Goal: Task Accomplishment & Management: Manage account settings

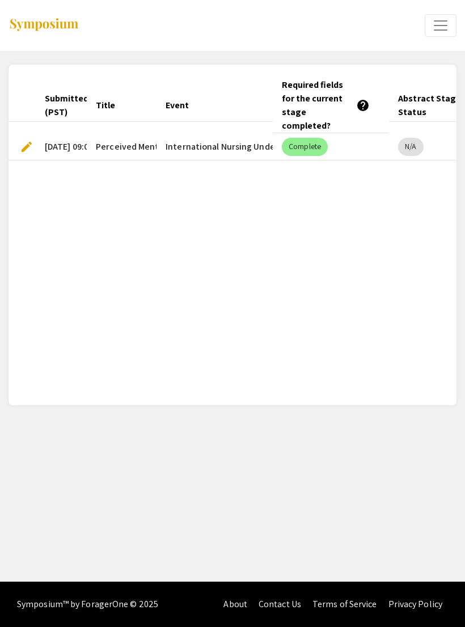
click at [432, 32] on span "Expand or Collapse Menu" at bounding box center [440, 25] width 17 height 17
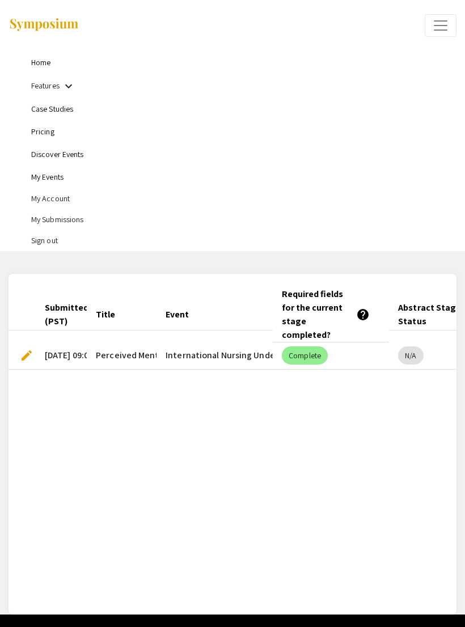
click at [49, 65] on link "Home" at bounding box center [40, 62] width 19 height 10
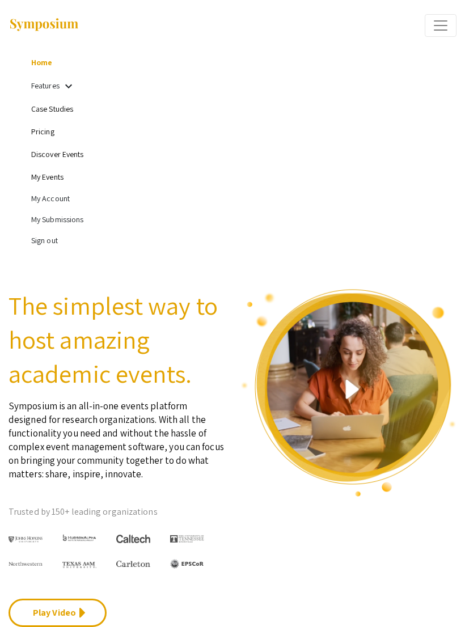
click at [76, 221] on li "My Submissions" at bounding box center [243, 219] width 425 height 21
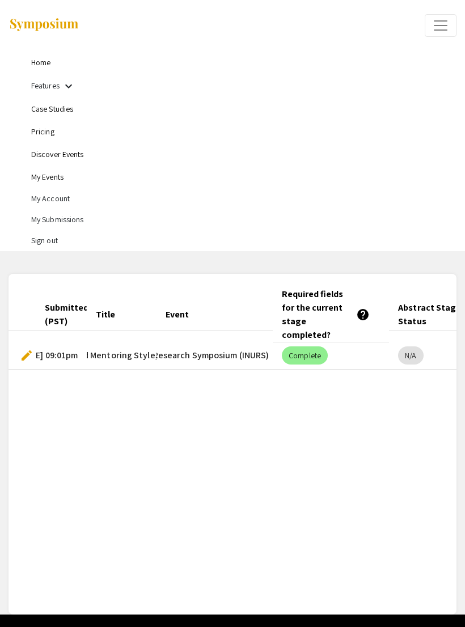
scroll to position [0, 164]
click at [60, 182] on link "My Events" at bounding box center [47, 177] width 32 height 10
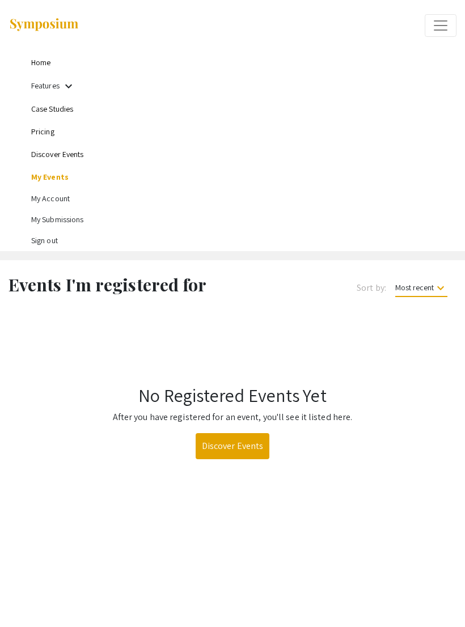
click at [43, 199] on li "My Account" at bounding box center [243, 198] width 425 height 21
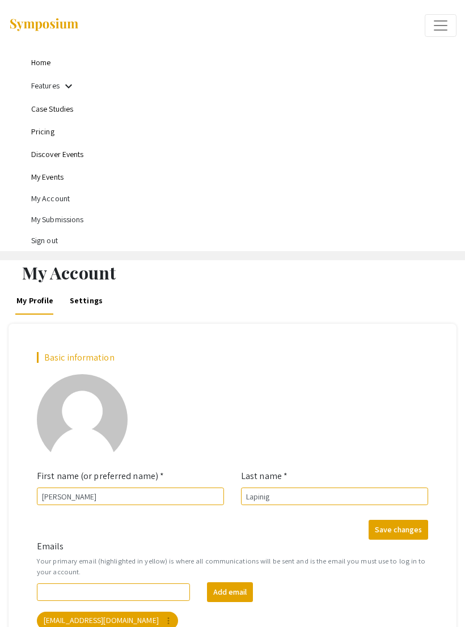
click at [41, 202] on li "My Account" at bounding box center [243, 198] width 425 height 21
click at [41, 64] on link "Home" at bounding box center [40, 62] width 19 height 10
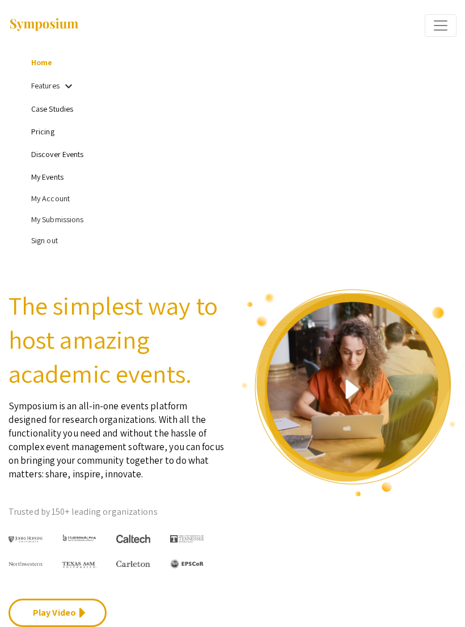
click at [61, 244] on li "Sign out" at bounding box center [243, 240] width 425 height 21
click at [41, 260] on section "The simplest way to host amazing academic events. Symposium is an all-in-one ev…" at bounding box center [232, 471] width 465 height 423
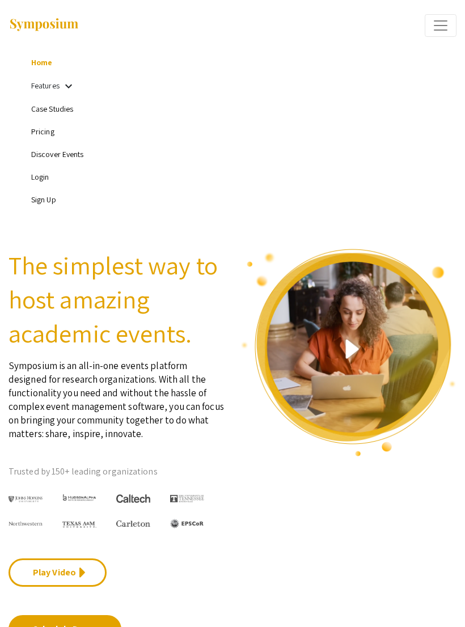
click at [50, 203] on link "Sign Up" at bounding box center [43, 199] width 25 height 10
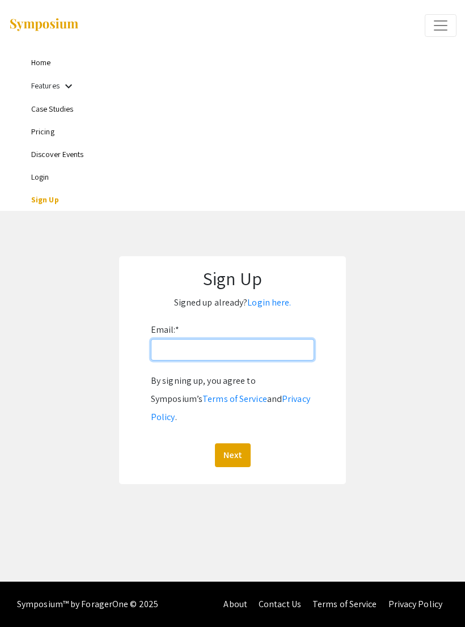
click at [292, 348] on input "Email: *" at bounding box center [232, 350] width 163 height 22
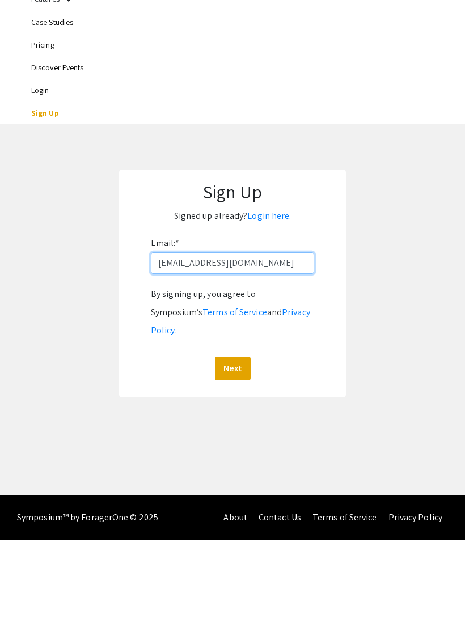
type input "[EMAIL_ADDRESS][DOMAIN_NAME]"
click at [225, 443] on button "Next" at bounding box center [233, 455] width 36 height 24
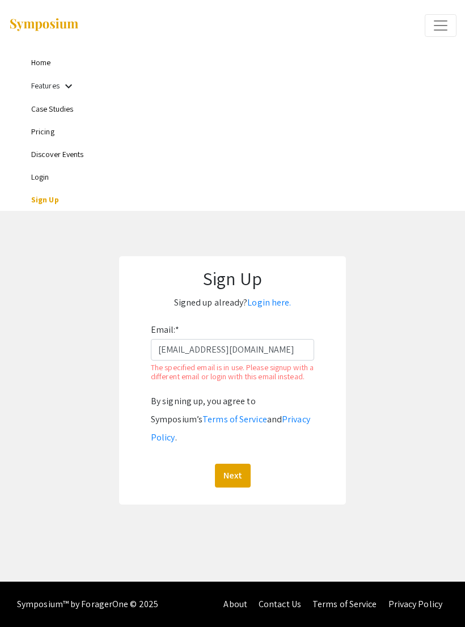
click at [40, 172] on link "Login" at bounding box center [40, 177] width 18 height 10
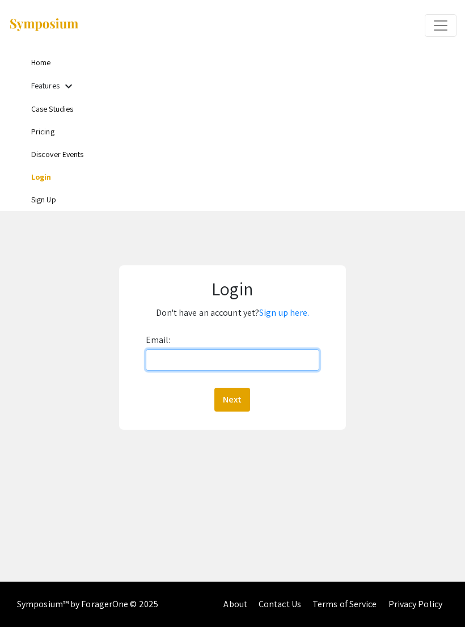
click at [270, 362] on input "Email:" at bounding box center [233, 360] width 174 height 22
type input "[EMAIL_ADDRESS][DOMAIN_NAME]"
click at [232, 400] on button "Next" at bounding box center [232, 400] width 36 height 24
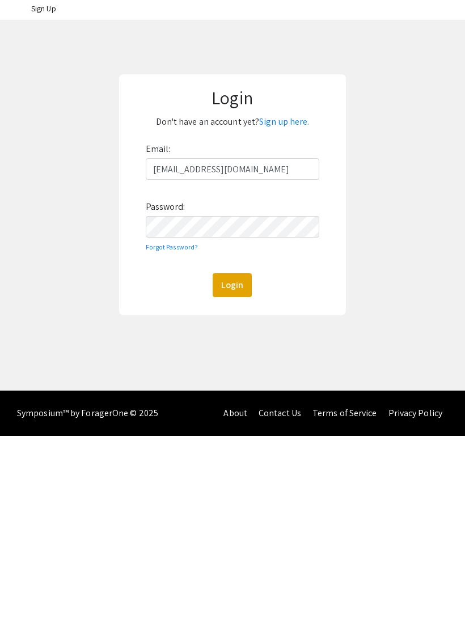
scroll to position [18, 0]
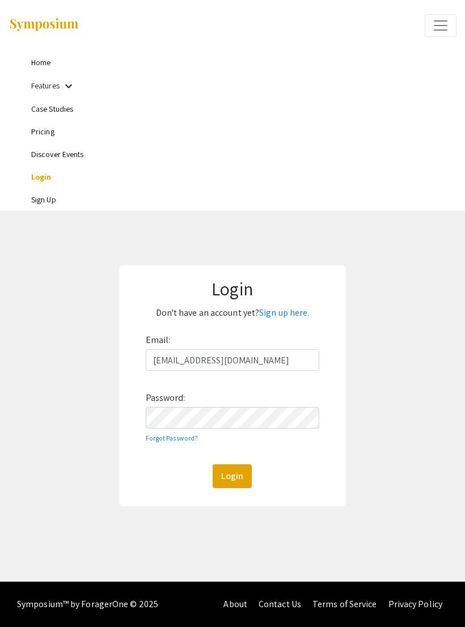
click at [218, 464] on button "Login" at bounding box center [232, 476] width 39 height 24
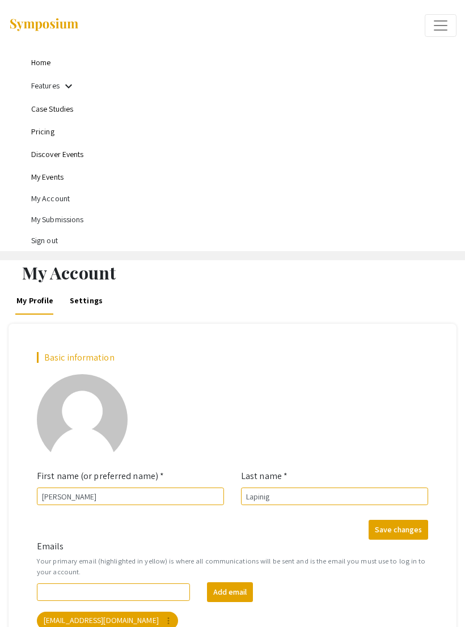
click at [40, 202] on li "My Account" at bounding box center [243, 198] width 425 height 21
click at [54, 220] on li "My Submissions" at bounding box center [243, 219] width 425 height 21
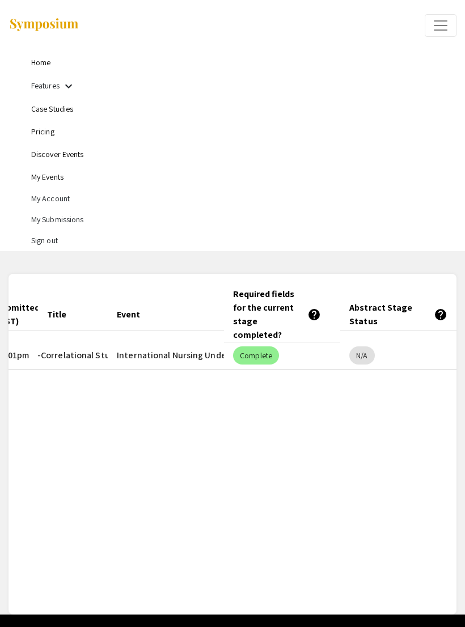
scroll to position [0, 49]
click at [368, 346] on mat-chip "N/A" at bounding box center [361, 355] width 25 height 18
click at [367, 346] on mat-chip "N/A" at bounding box center [361, 355] width 25 height 18
click at [449, 304] on mat-header-cell "Abstract Stage Status help" at bounding box center [398, 315] width 116 height 32
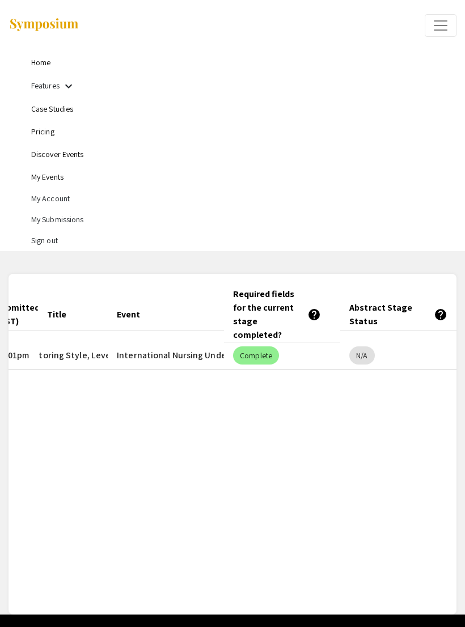
click at [443, 312] on mat-icon "help" at bounding box center [441, 315] width 14 height 14
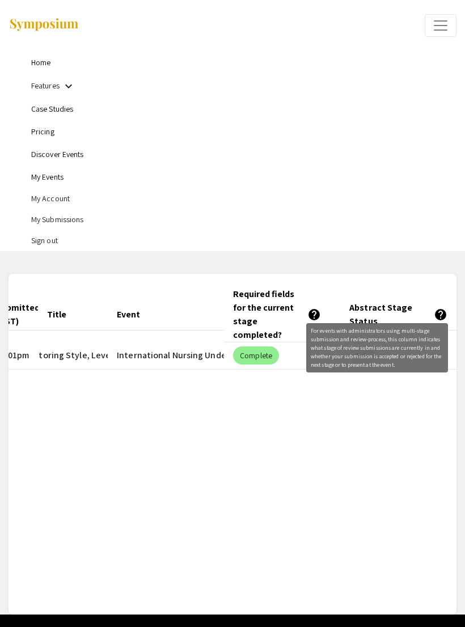
click at [447, 308] on mat-icon "help" at bounding box center [441, 315] width 14 height 14
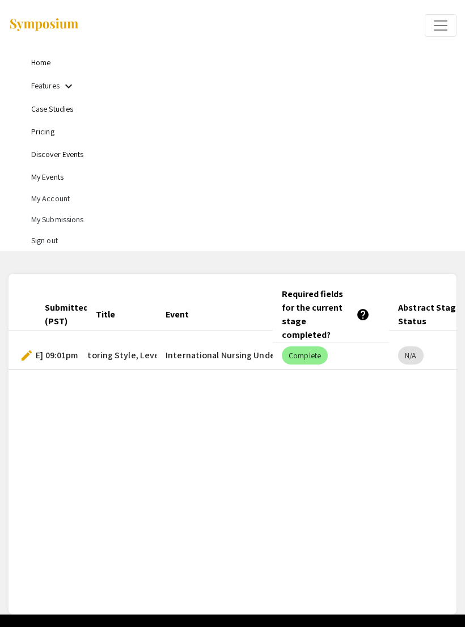
scroll to position [0, 0]
click at [65, 342] on mat-cell "[DATE] 09:01pm" at bounding box center [61, 355] width 51 height 27
click at [68, 343] on mat-cell "[DATE] 09:01pm" at bounding box center [61, 355] width 51 height 27
click at [41, 156] on link "Discover Events" at bounding box center [57, 154] width 53 height 10
click at [35, 111] on link "Case Studies" at bounding box center [52, 109] width 42 height 10
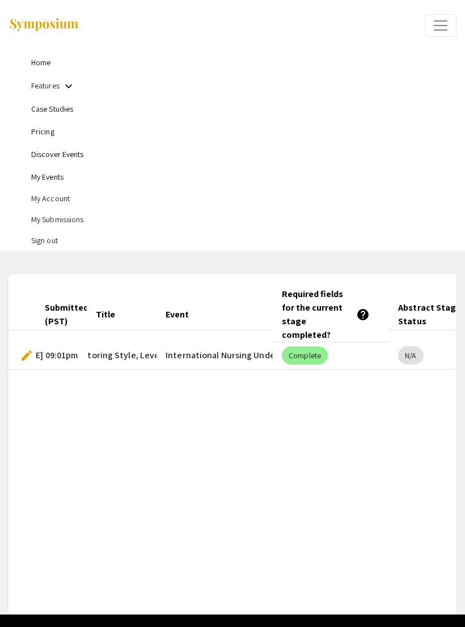
click at [48, 114] on link "Case Studies" at bounding box center [52, 109] width 42 height 10
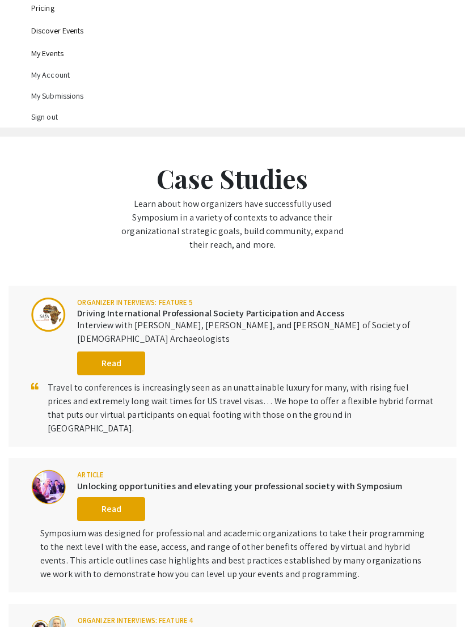
scroll to position [124, 0]
